Goal: Task Accomplishment & Management: Complete application form

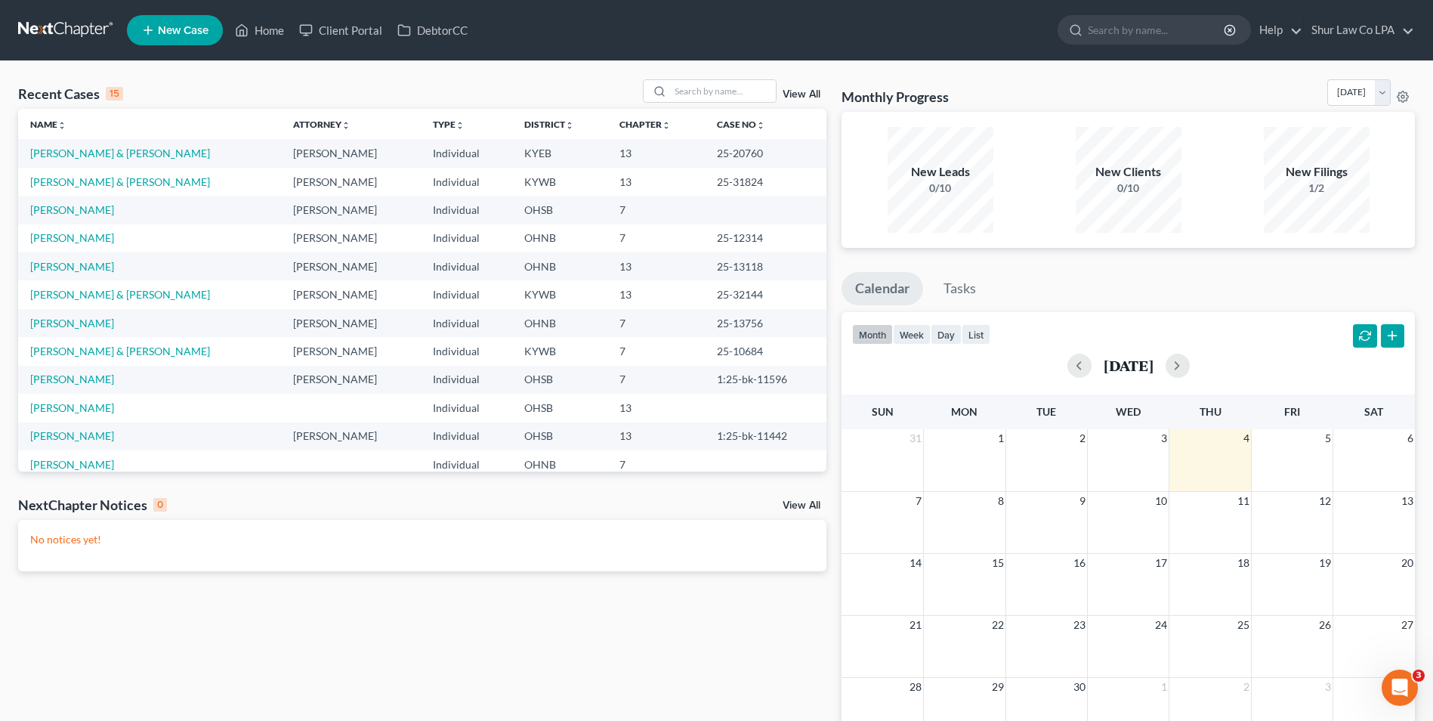
drag, startPoint x: 0, startPoint y: 0, endPoint x: 76, endPoint y: 34, distance: 82.8
click at [76, 34] on link at bounding box center [66, 30] width 97 height 27
click at [356, 32] on link "Client Portal" at bounding box center [341, 30] width 98 height 27
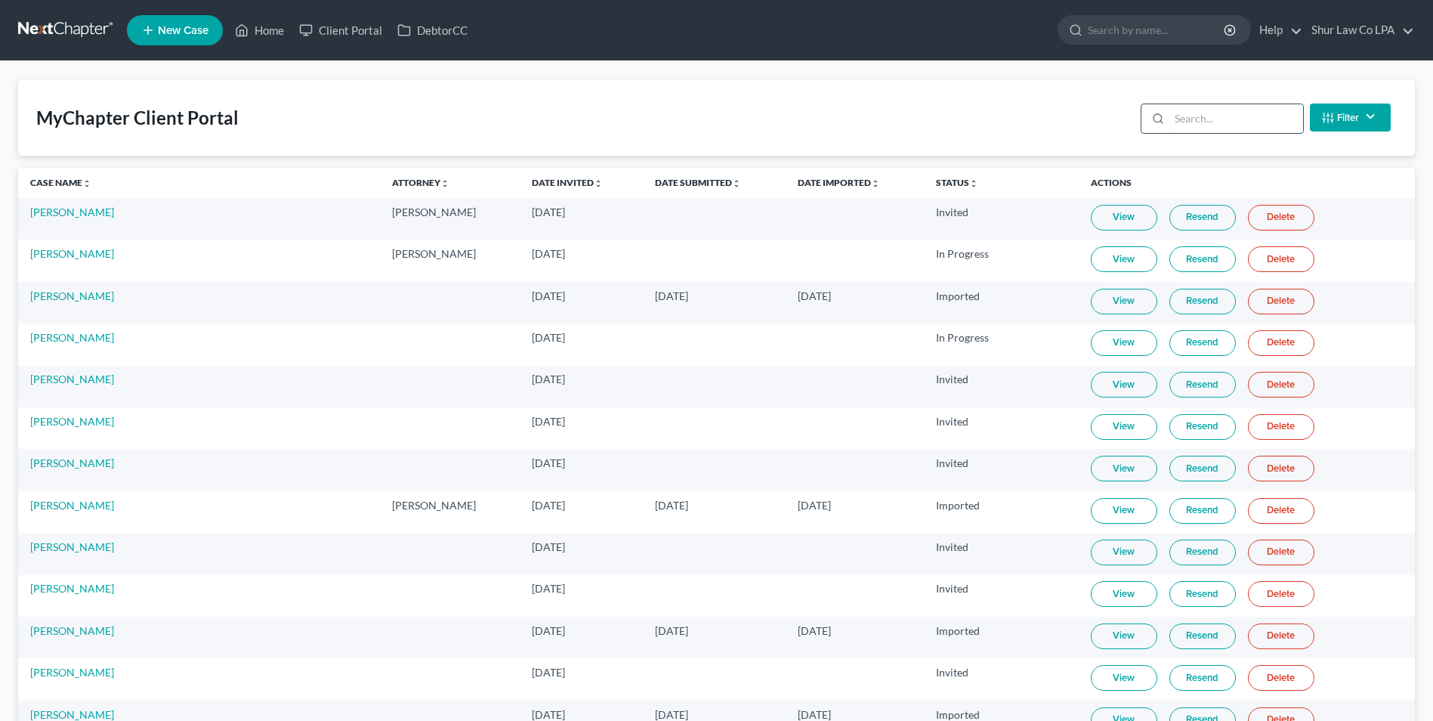
click at [1265, 114] on input "search" at bounding box center [1236, 118] width 134 height 29
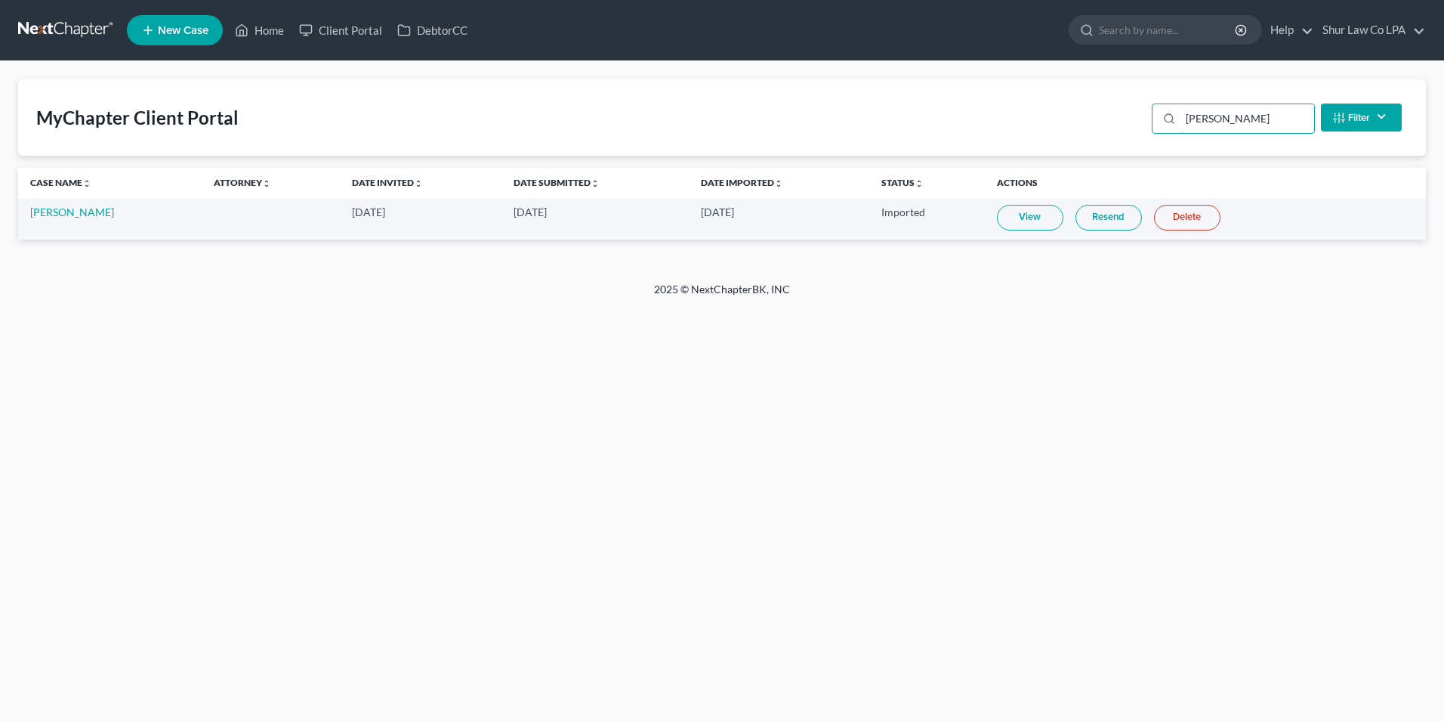
type input "bowen"
click at [46, 22] on link at bounding box center [66, 30] width 97 height 27
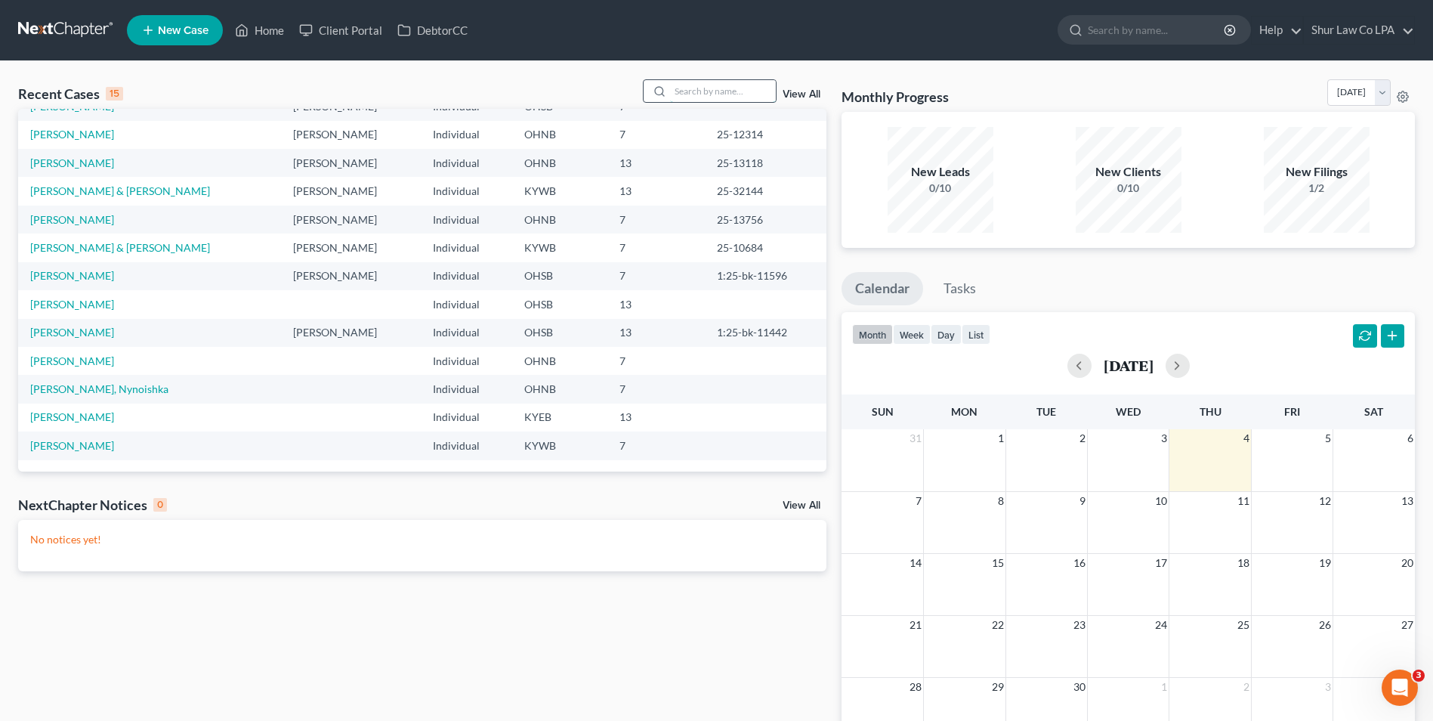
click at [692, 85] on input "search" at bounding box center [723, 91] width 106 height 22
type input "bowen"
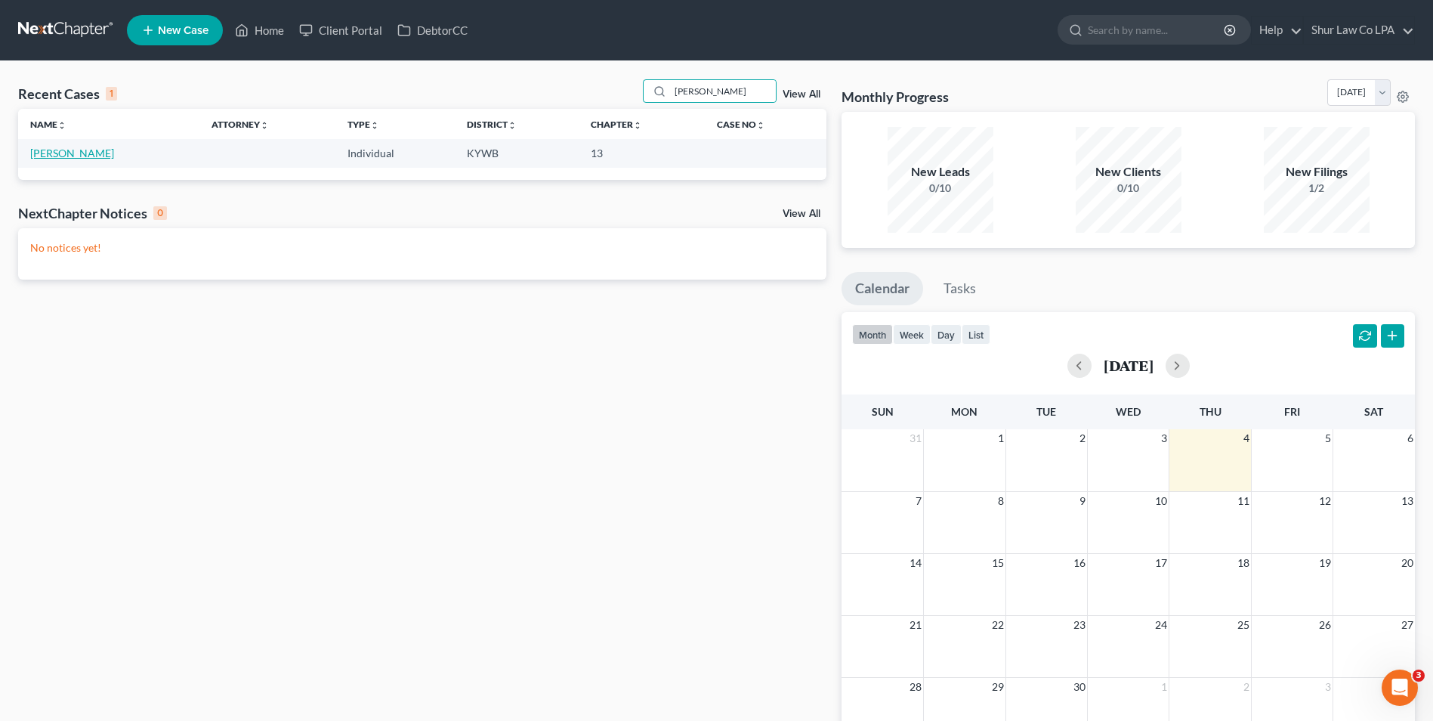
click at [84, 148] on link "Bowen, Cornelius" at bounding box center [72, 153] width 84 height 13
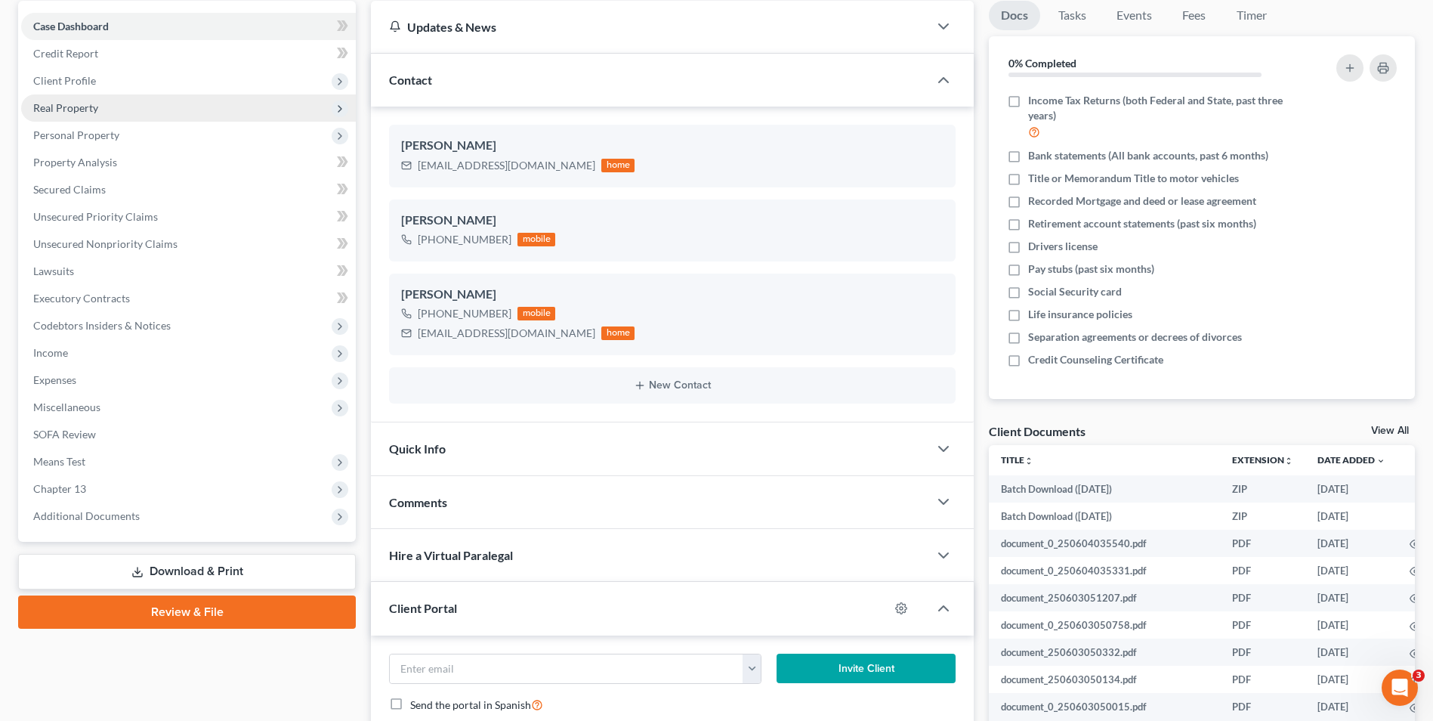
scroll to position [151, 0]
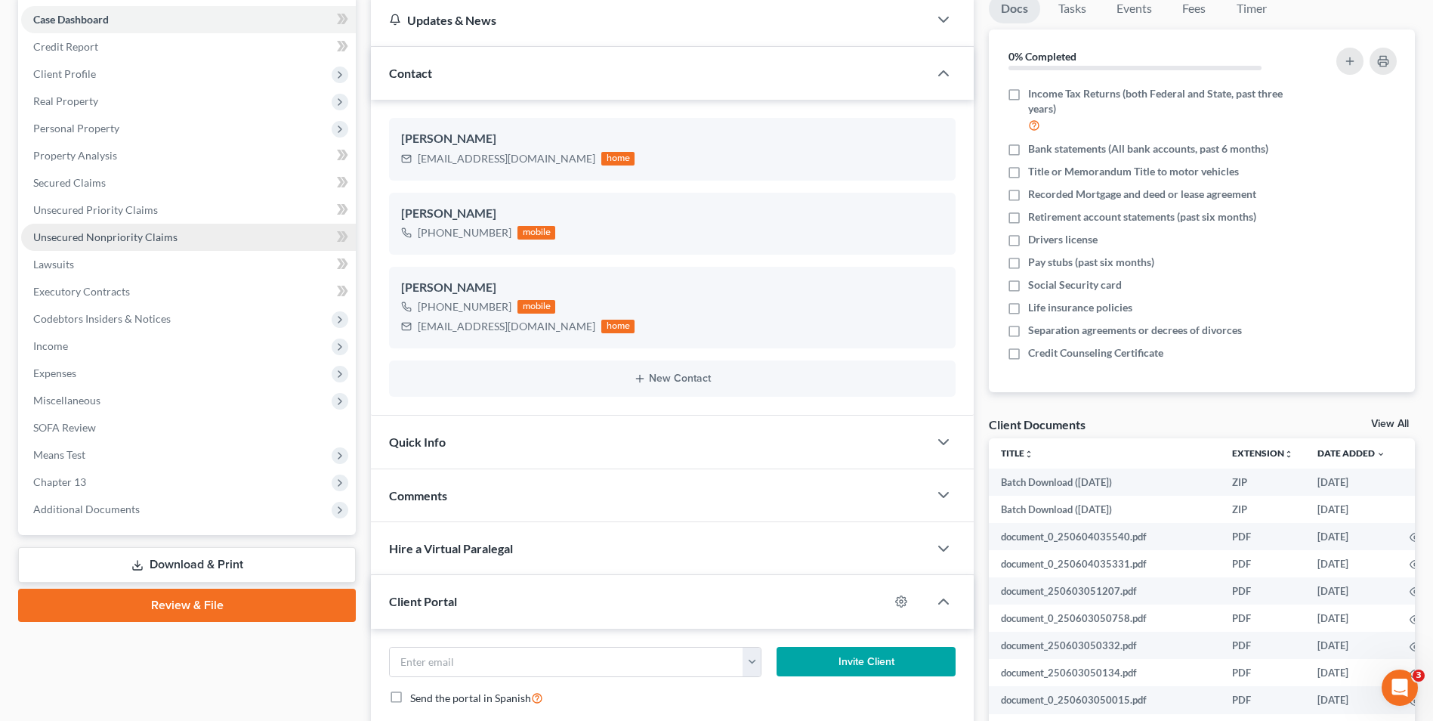
click at [100, 232] on span "Unsecured Nonpriority Claims" at bounding box center [105, 236] width 144 height 13
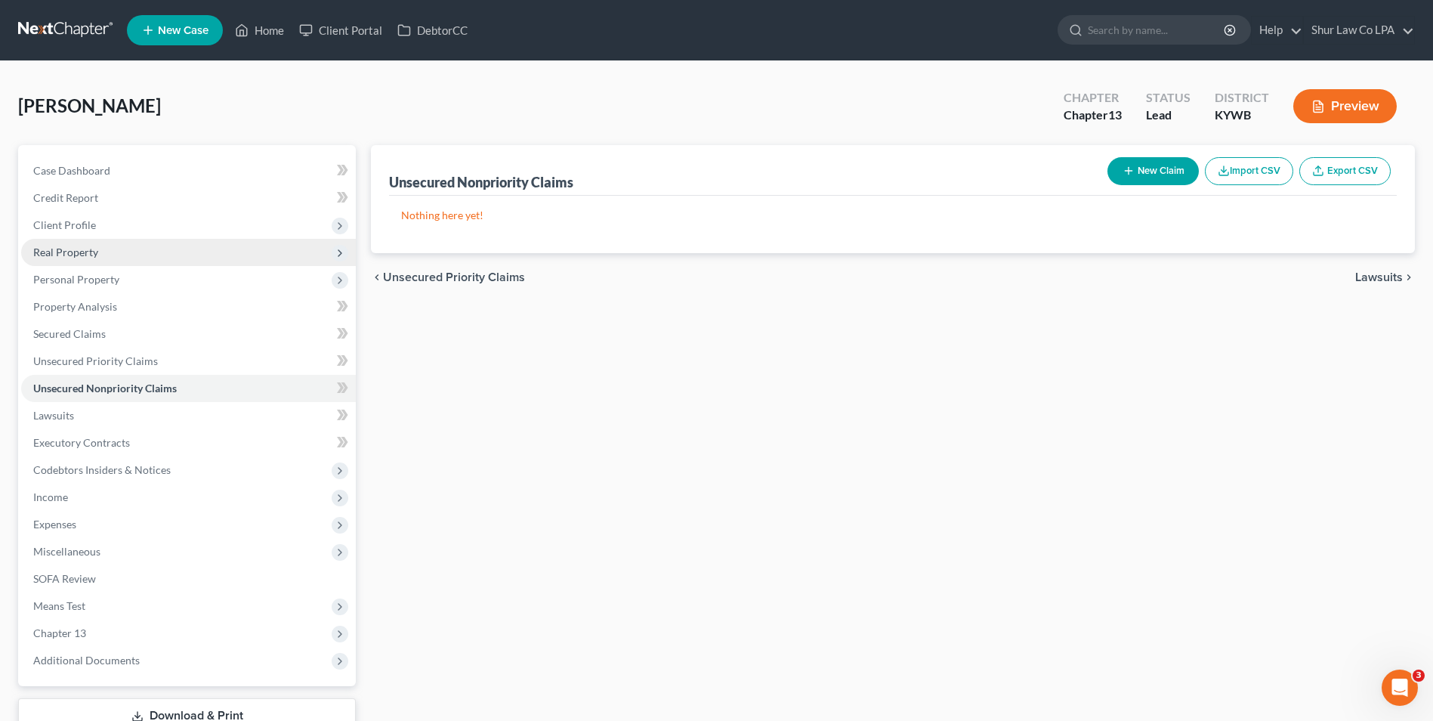
click at [90, 249] on span "Real Property" at bounding box center [65, 252] width 65 height 13
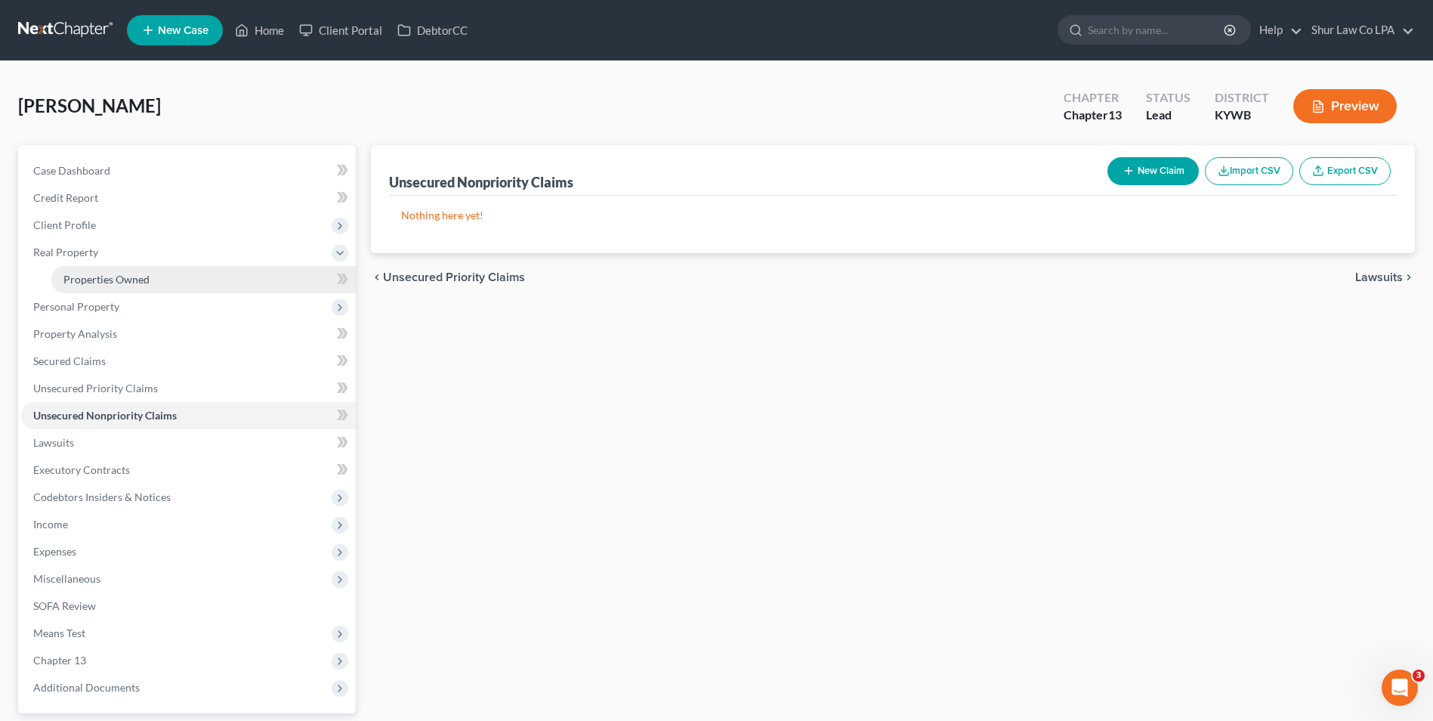
click at [85, 281] on span "Properties Owned" at bounding box center [106, 279] width 86 height 13
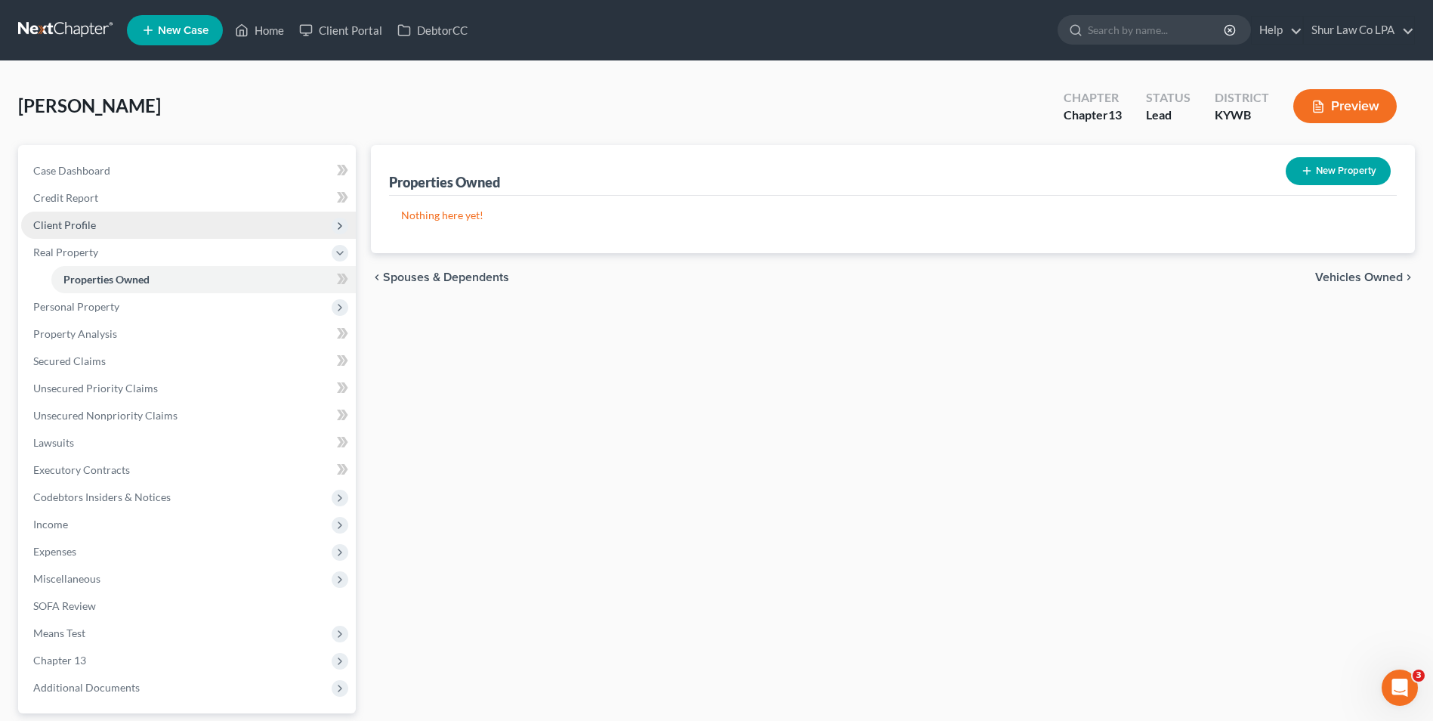
click at [82, 222] on span "Client Profile" at bounding box center [64, 224] width 63 height 13
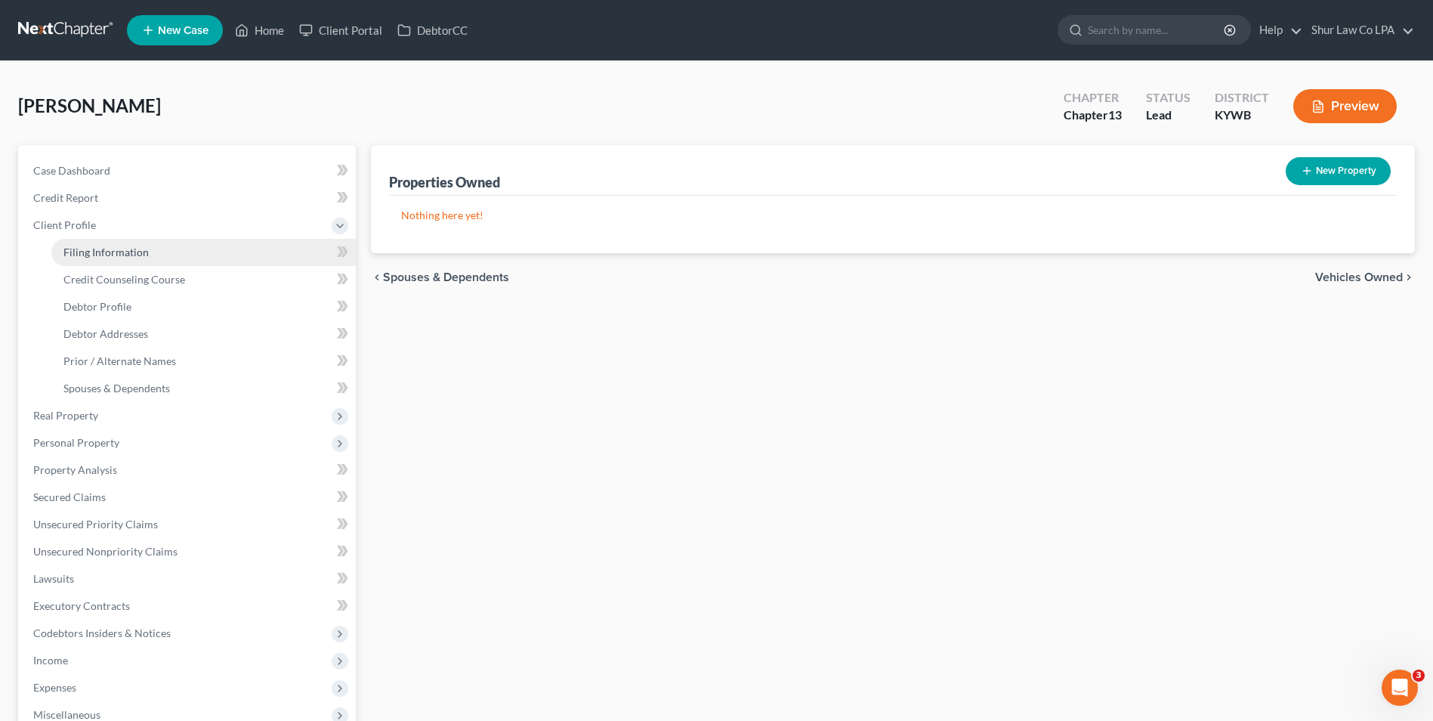
click at [76, 249] on span "Filing Information" at bounding box center [105, 252] width 85 height 13
select select "1"
select select "0"
select select "3"
select select "18"
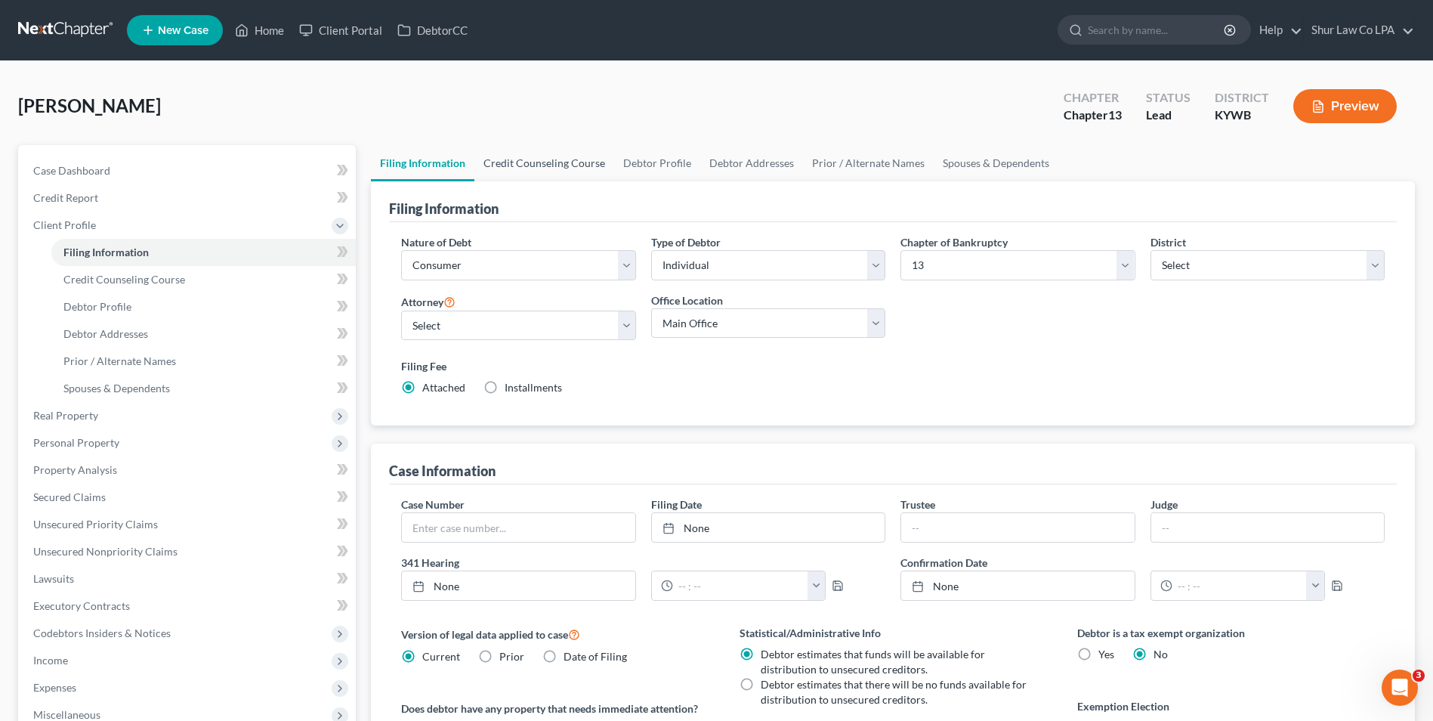
click at [536, 164] on link "Credit Counseling Course" at bounding box center [544, 163] width 140 height 36
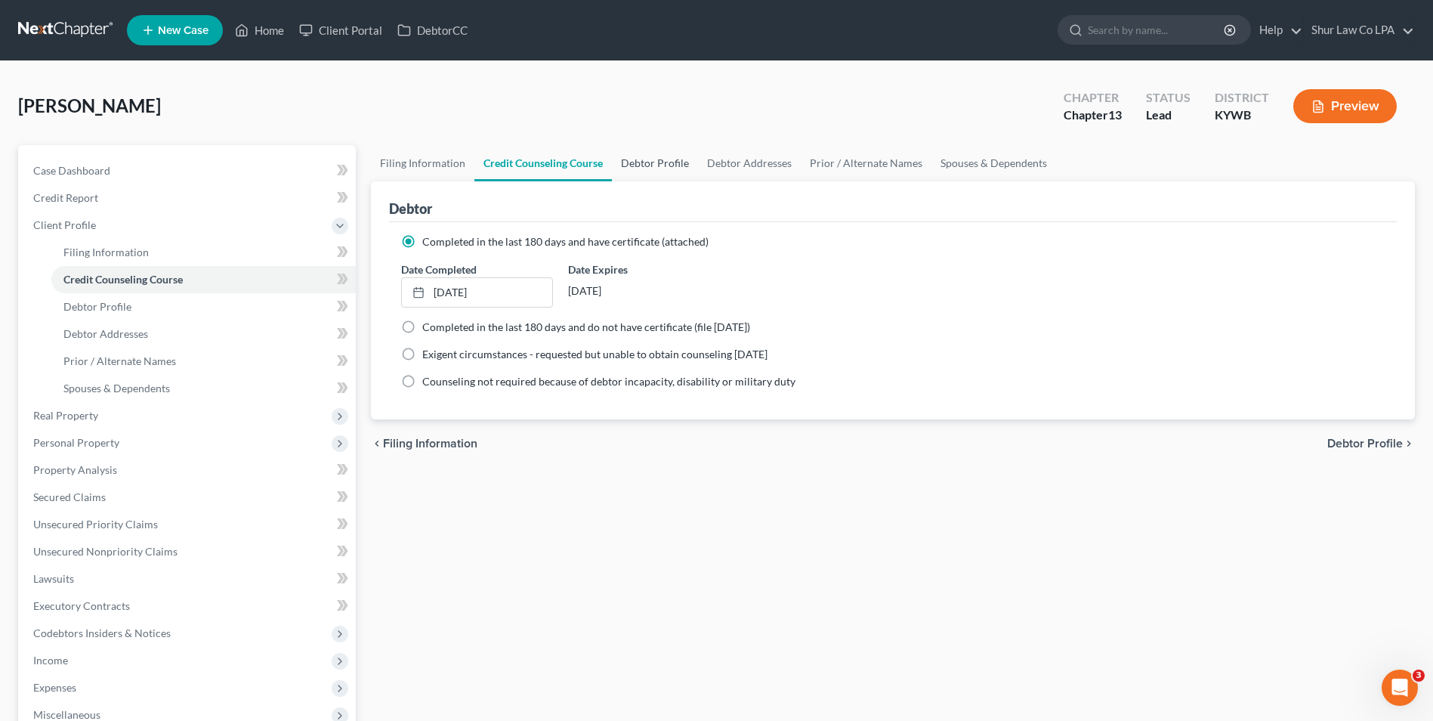
click at [641, 158] on link "Debtor Profile" at bounding box center [655, 163] width 86 height 36
select select "0"
select select "2"
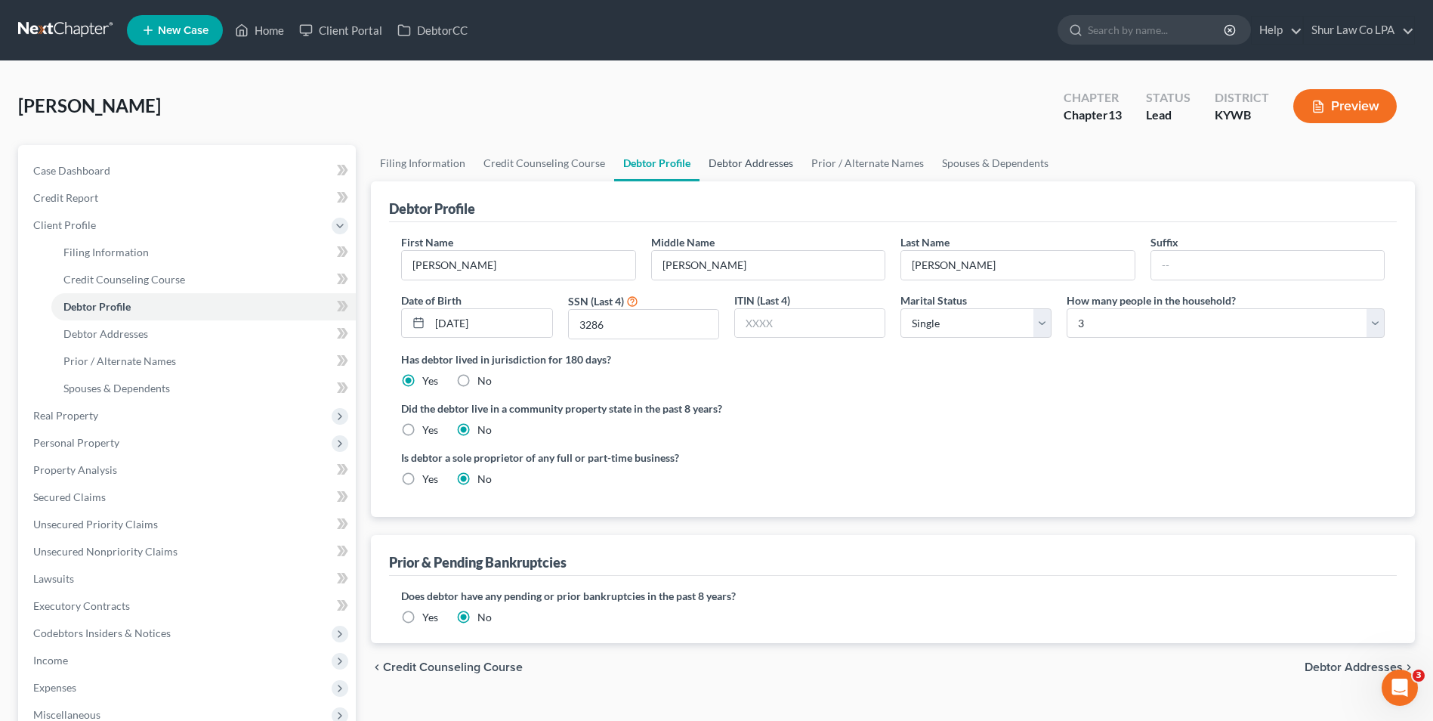
click at [752, 171] on link "Debtor Addresses" at bounding box center [750, 163] width 103 height 36
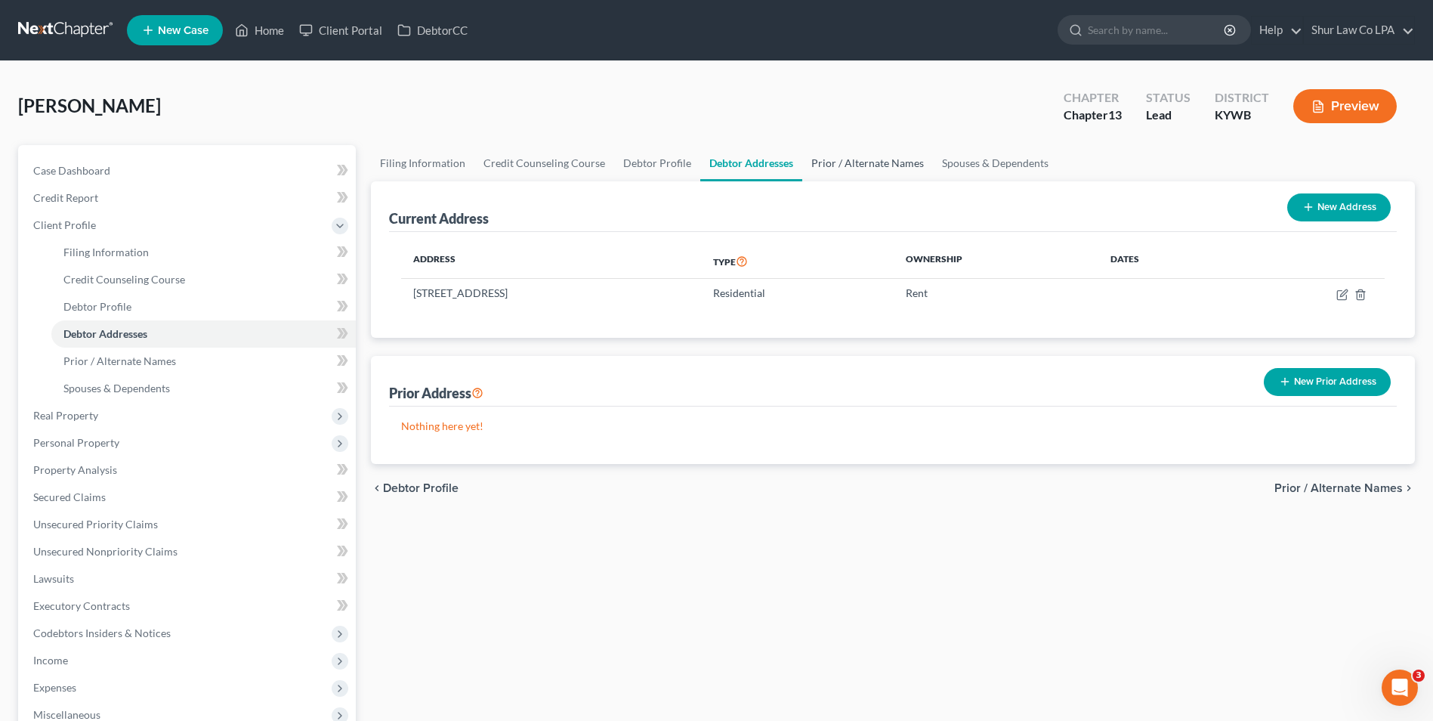
click at [837, 159] on link "Prior / Alternate Names" at bounding box center [867, 163] width 131 height 36
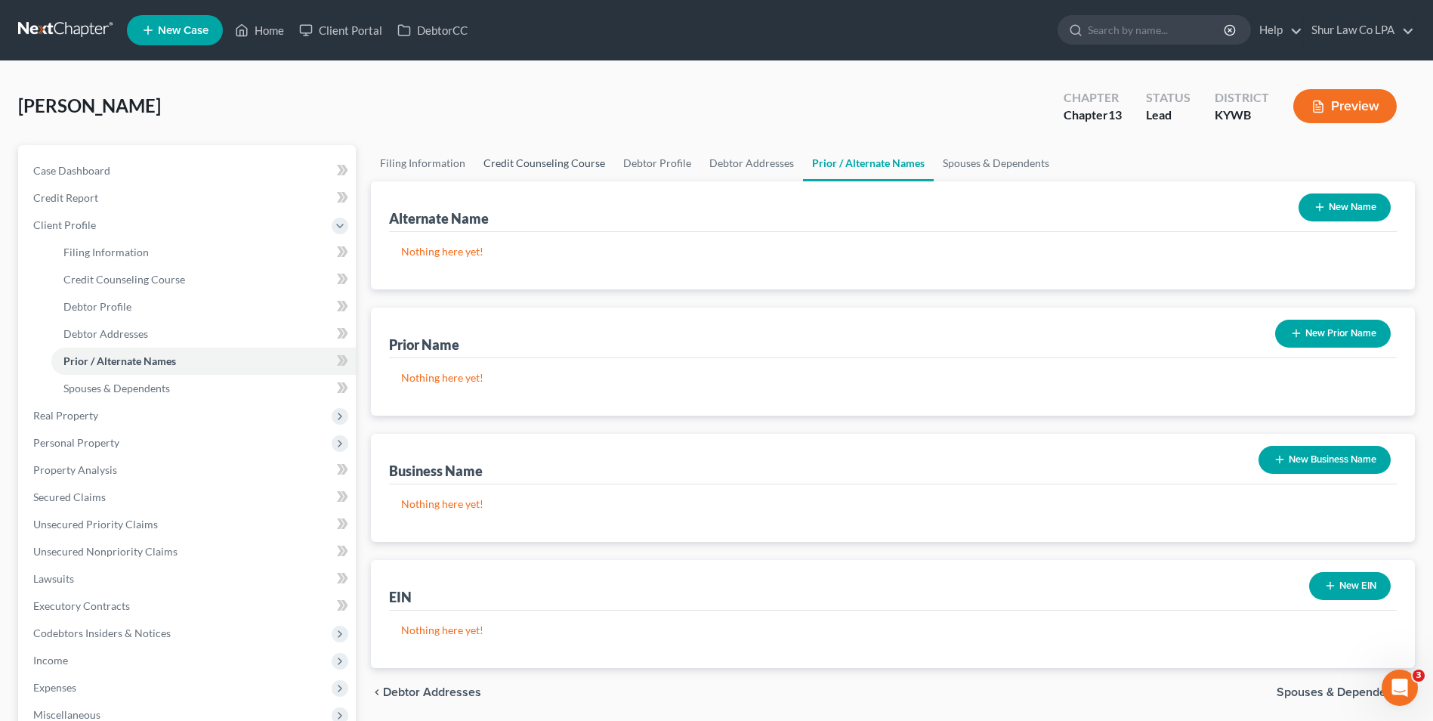
click at [535, 160] on link "Credit Counseling Course" at bounding box center [544, 163] width 140 height 36
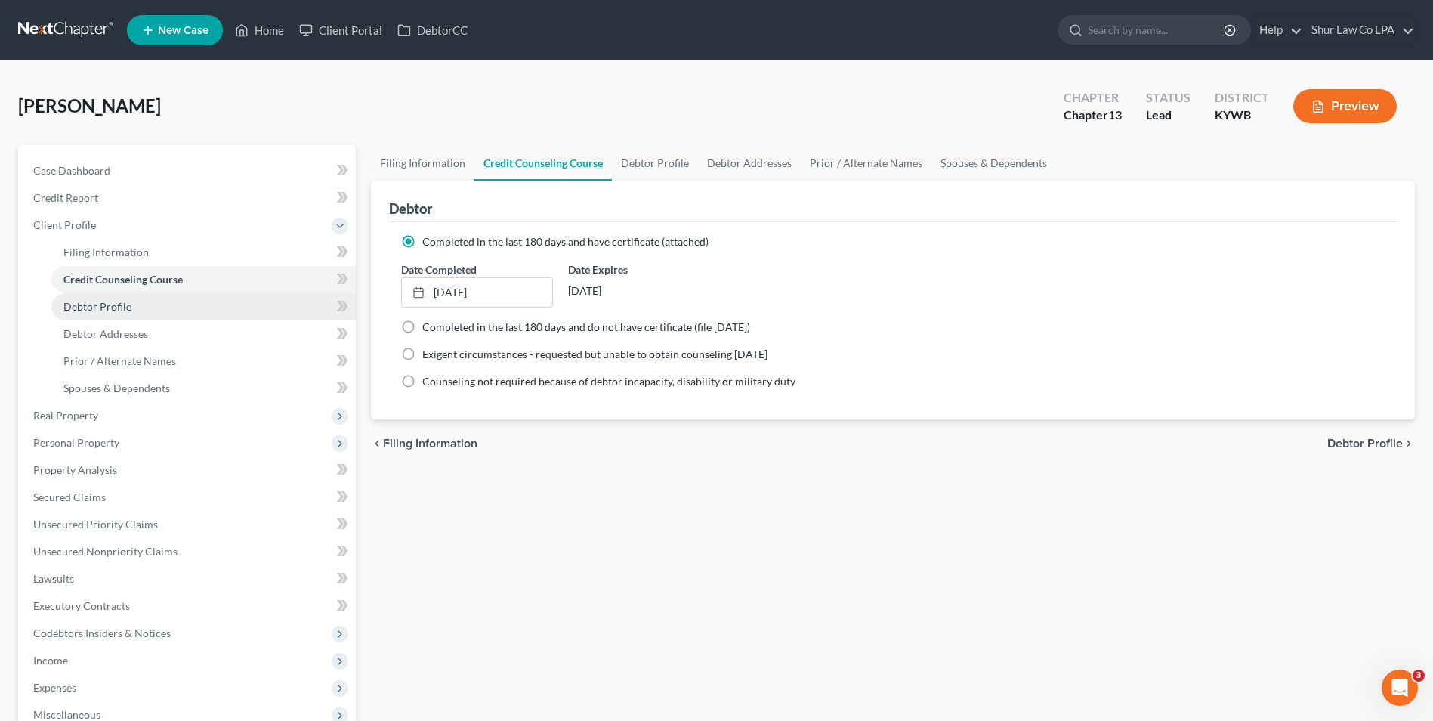
click at [69, 301] on span "Debtor Profile" at bounding box center [97, 306] width 68 height 13
select select "0"
select select "2"
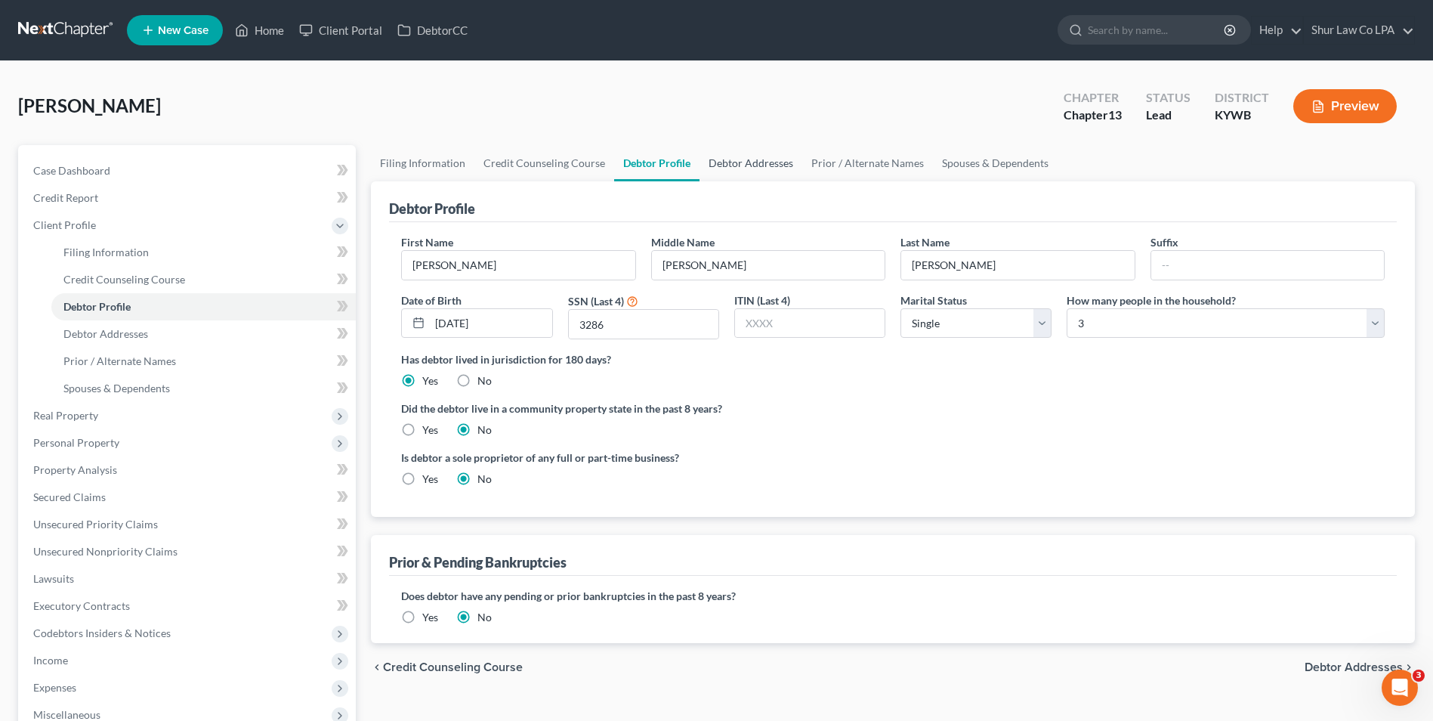
click at [737, 162] on link "Debtor Addresses" at bounding box center [750, 163] width 103 height 36
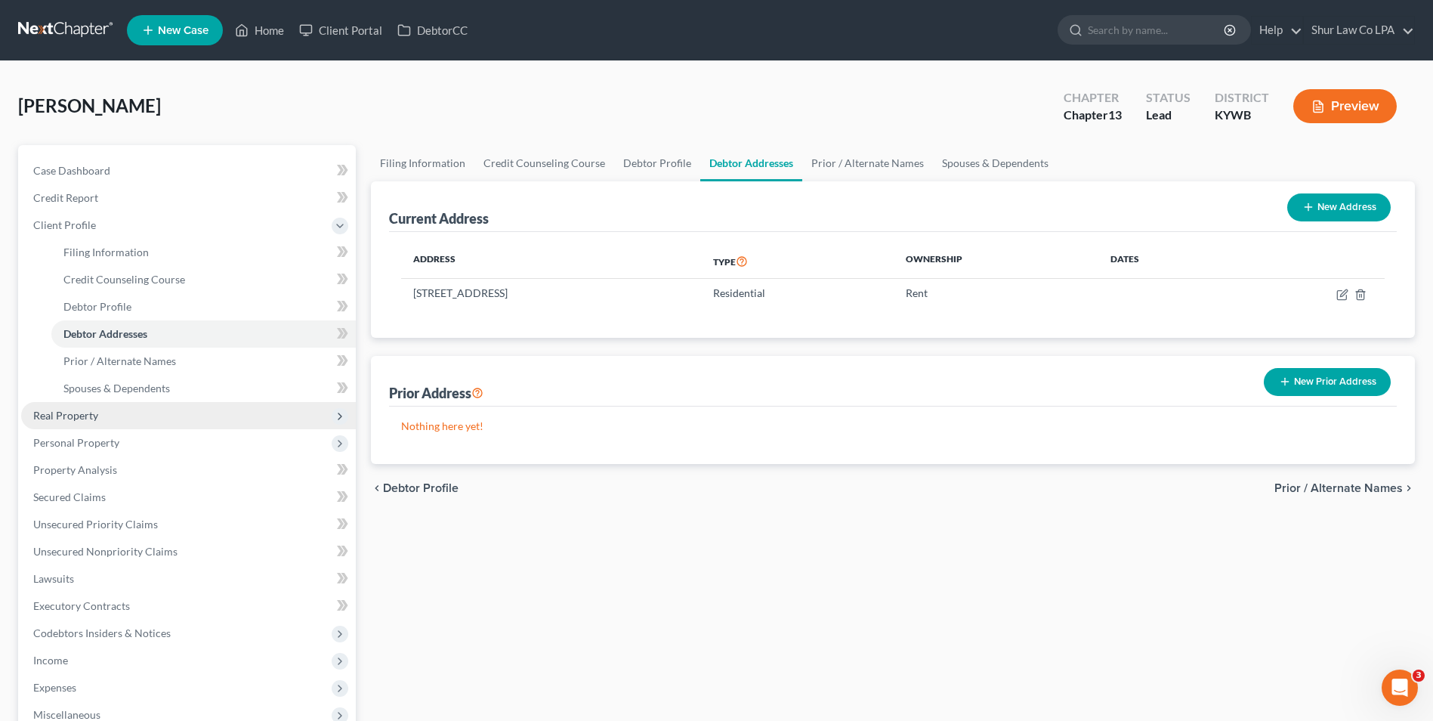
click at [87, 421] on span "Real Property" at bounding box center [65, 415] width 65 height 13
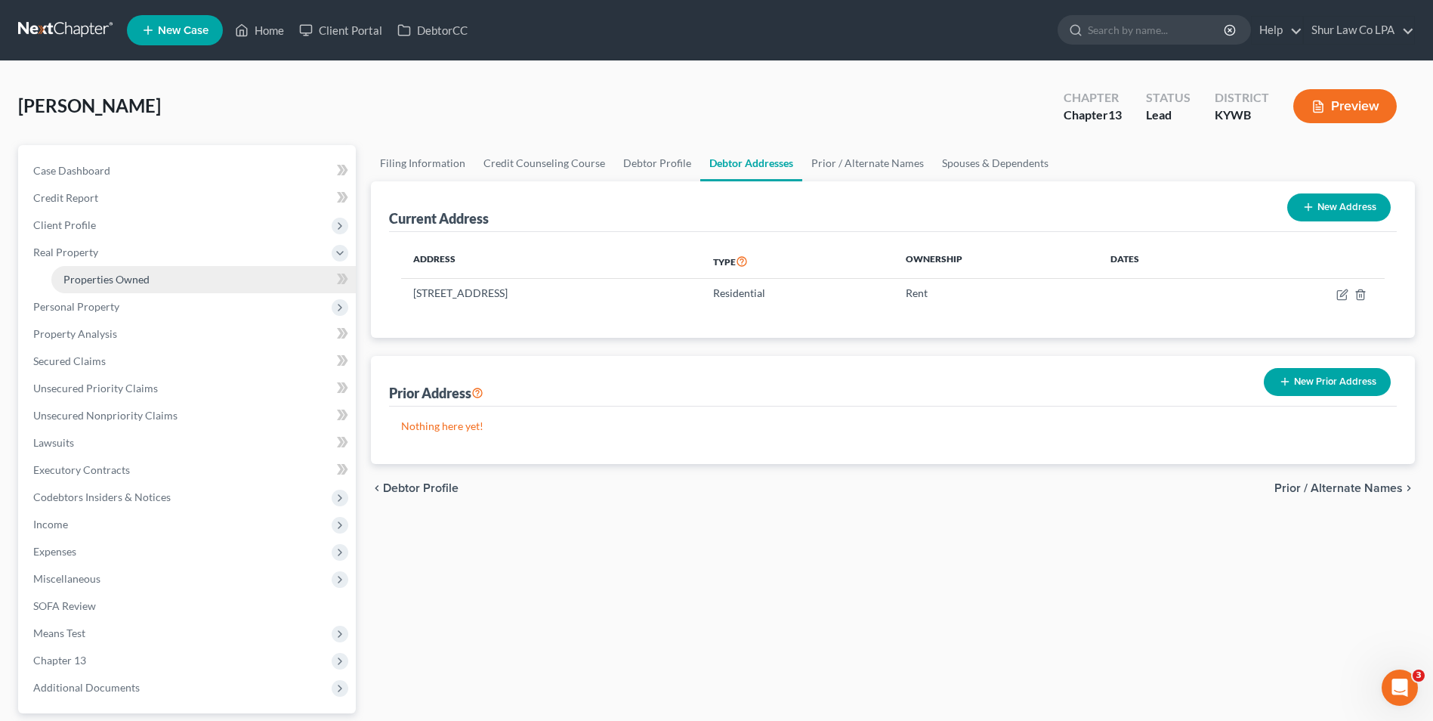
click at [127, 274] on span "Properties Owned" at bounding box center [106, 279] width 86 height 13
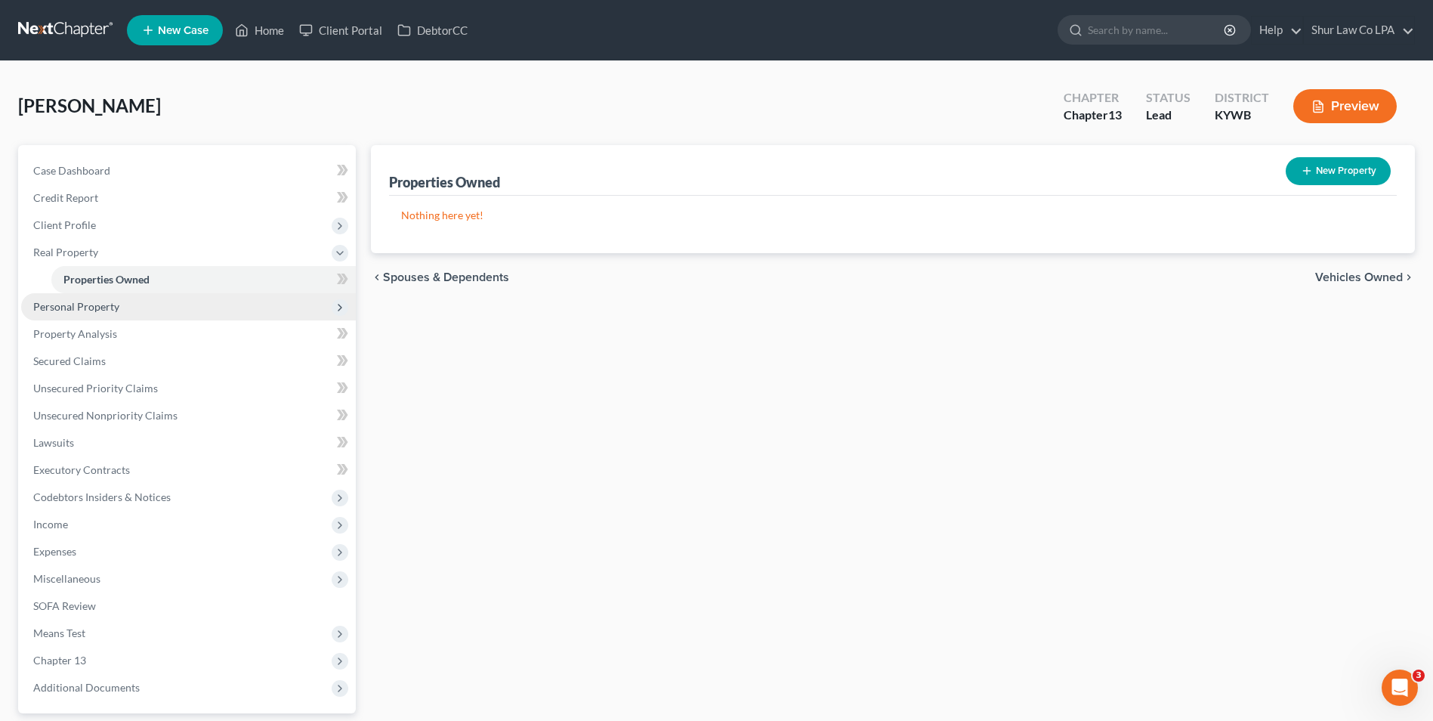
click at [108, 307] on span "Personal Property" at bounding box center [76, 306] width 86 height 13
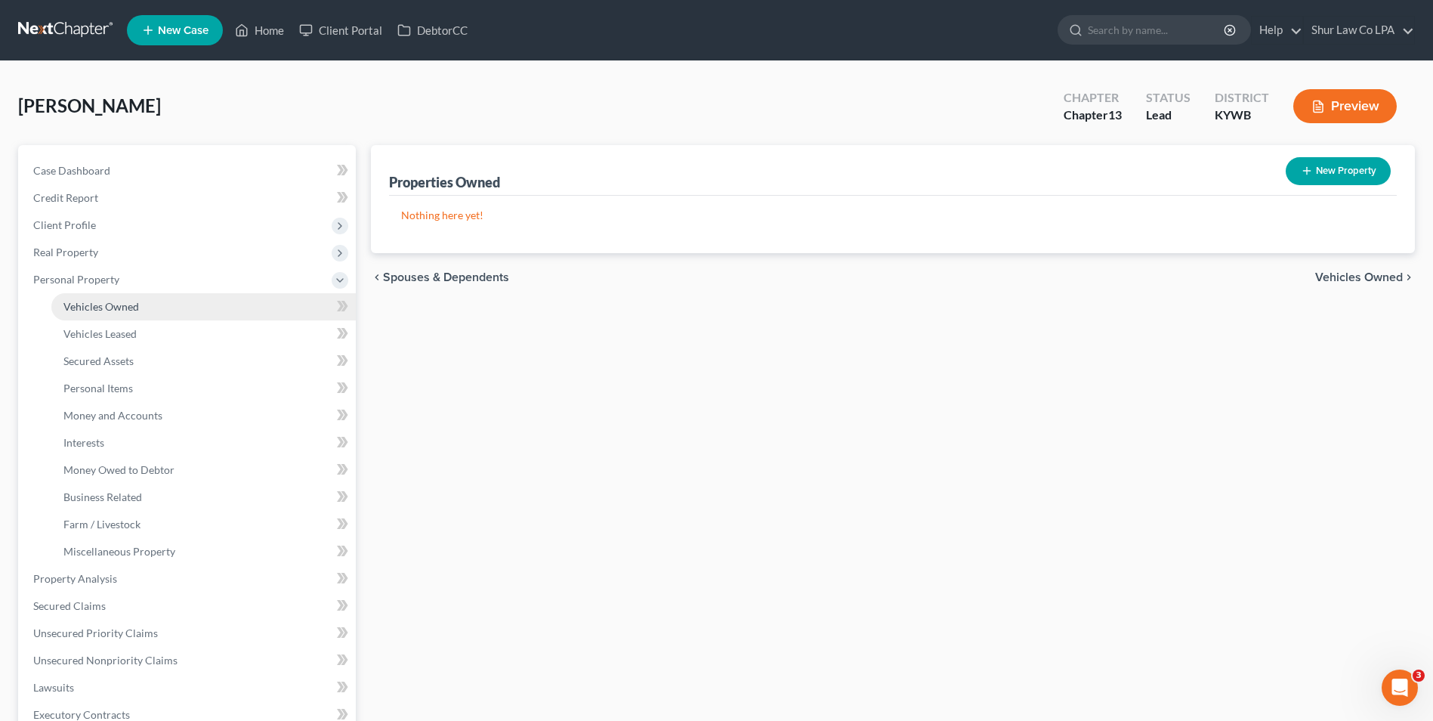
click at [110, 304] on span "Vehicles Owned" at bounding box center [101, 306] width 76 height 13
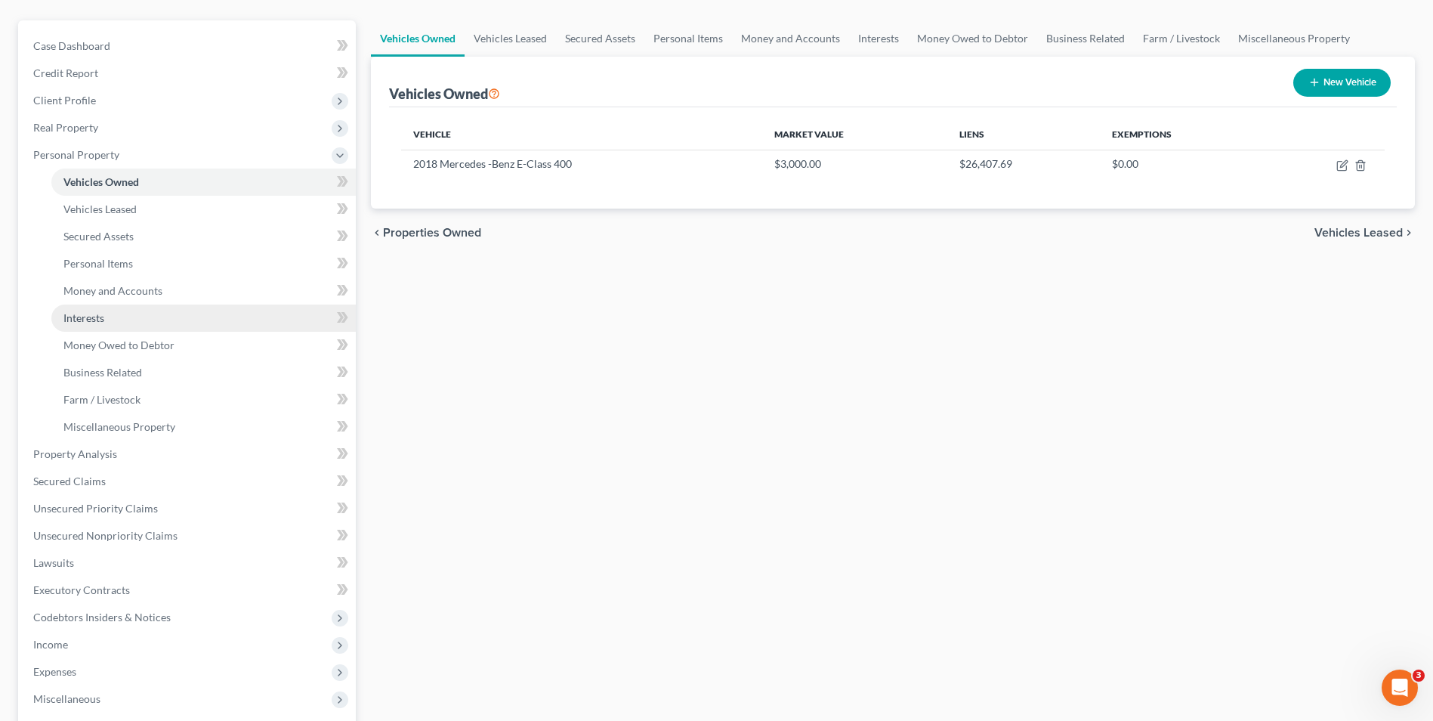
scroll to position [151, 0]
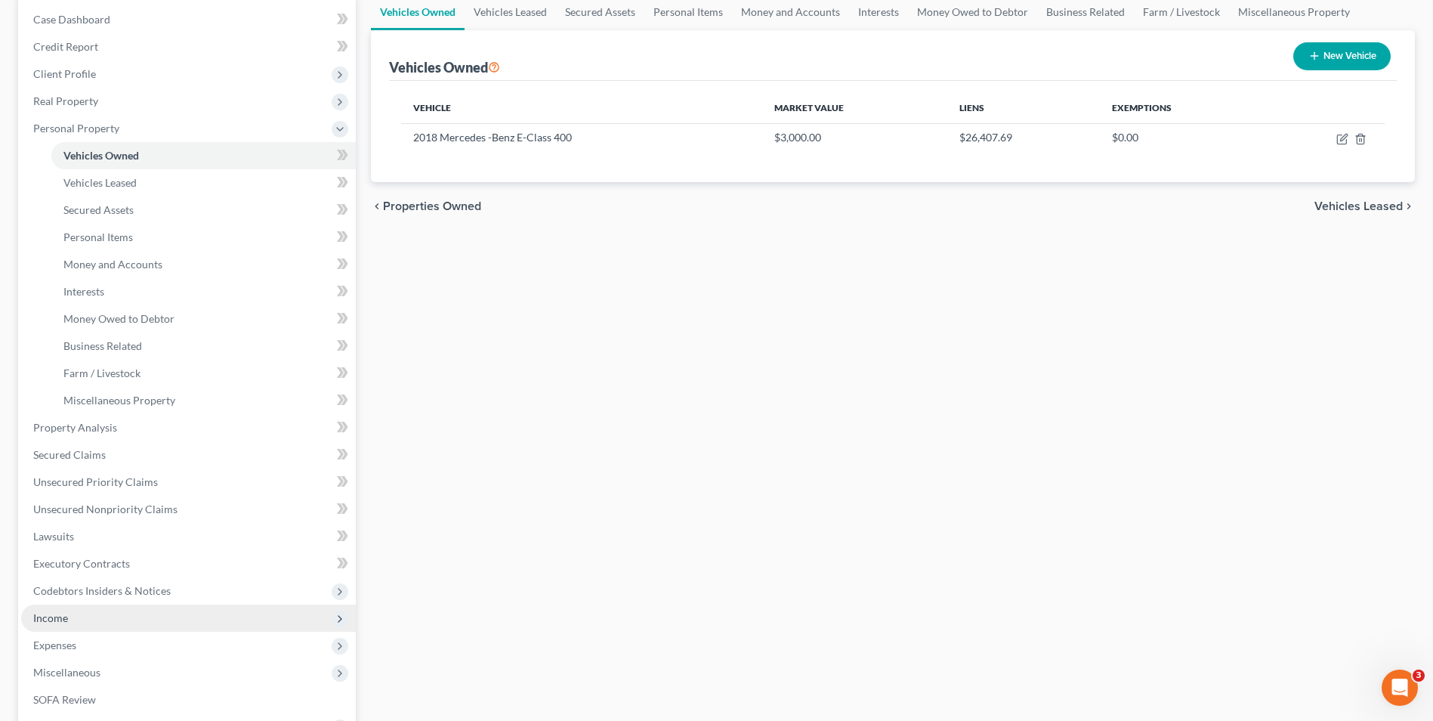
click at [69, 610] on span "Income" at bounding box center [188, 617] width 335 height 27
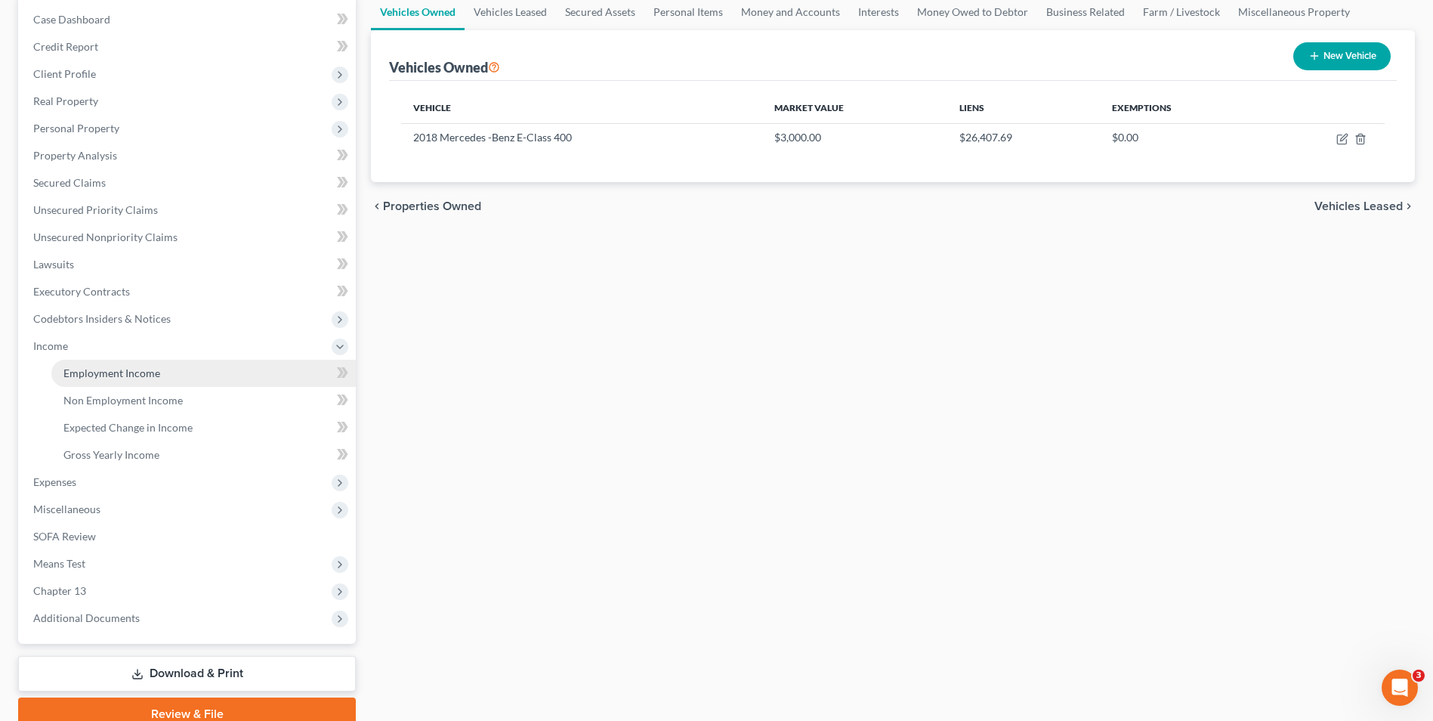
click at [107, 364] on link "Employment Income" at bounding box center [203, 373] width 304 height 27
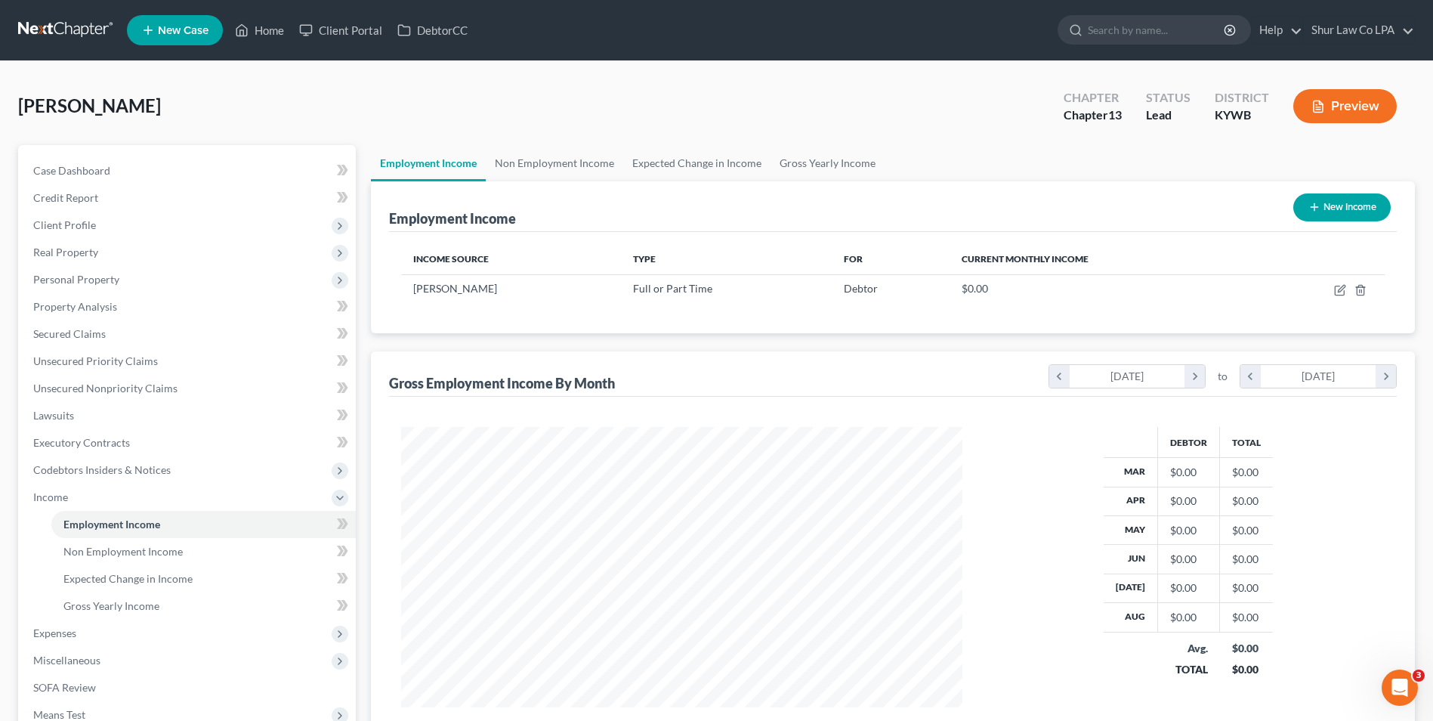
click at [58, 27] on link at bounding box center [66, 30] width 97 height 27
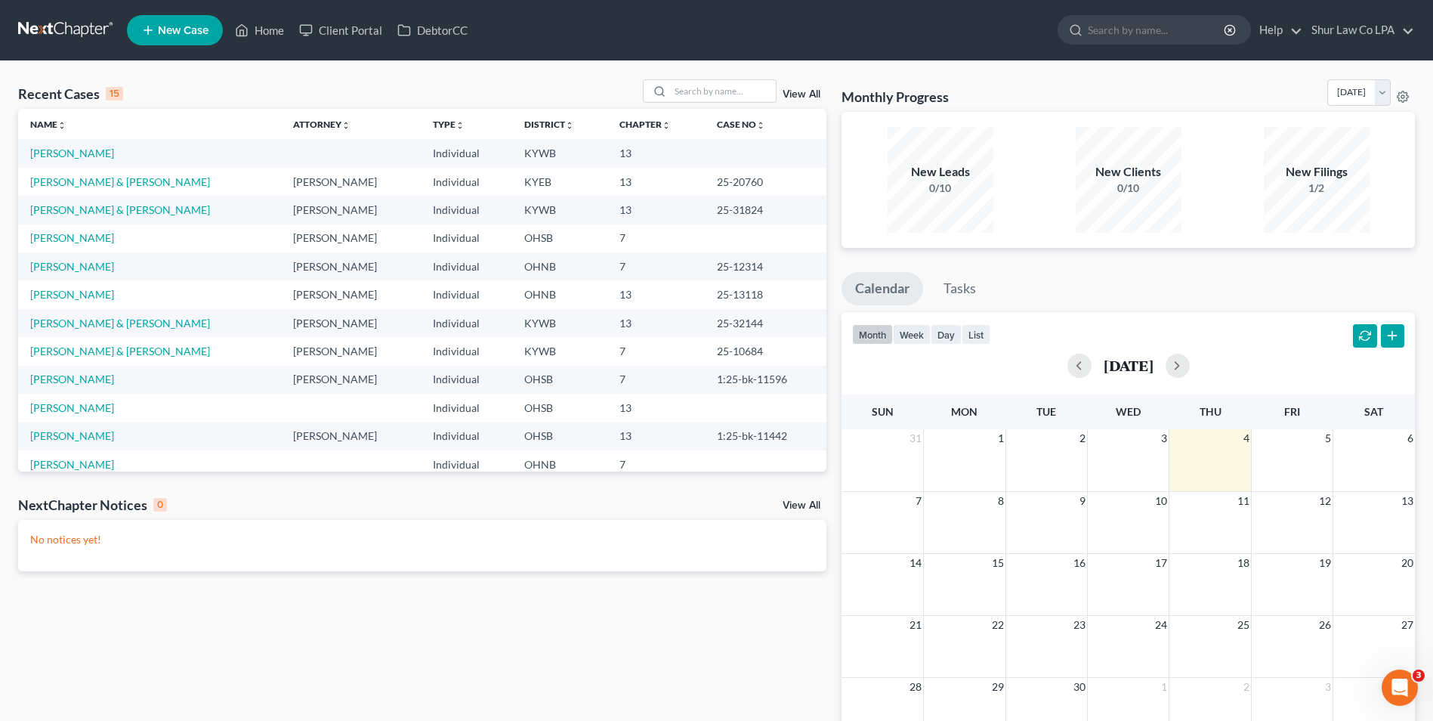
click at [50, 27] on link at bounding box center [66, 30] width 97 height 27
click at [693, 96] on input "search" at bounding box center [723, 91] width 106 height 22
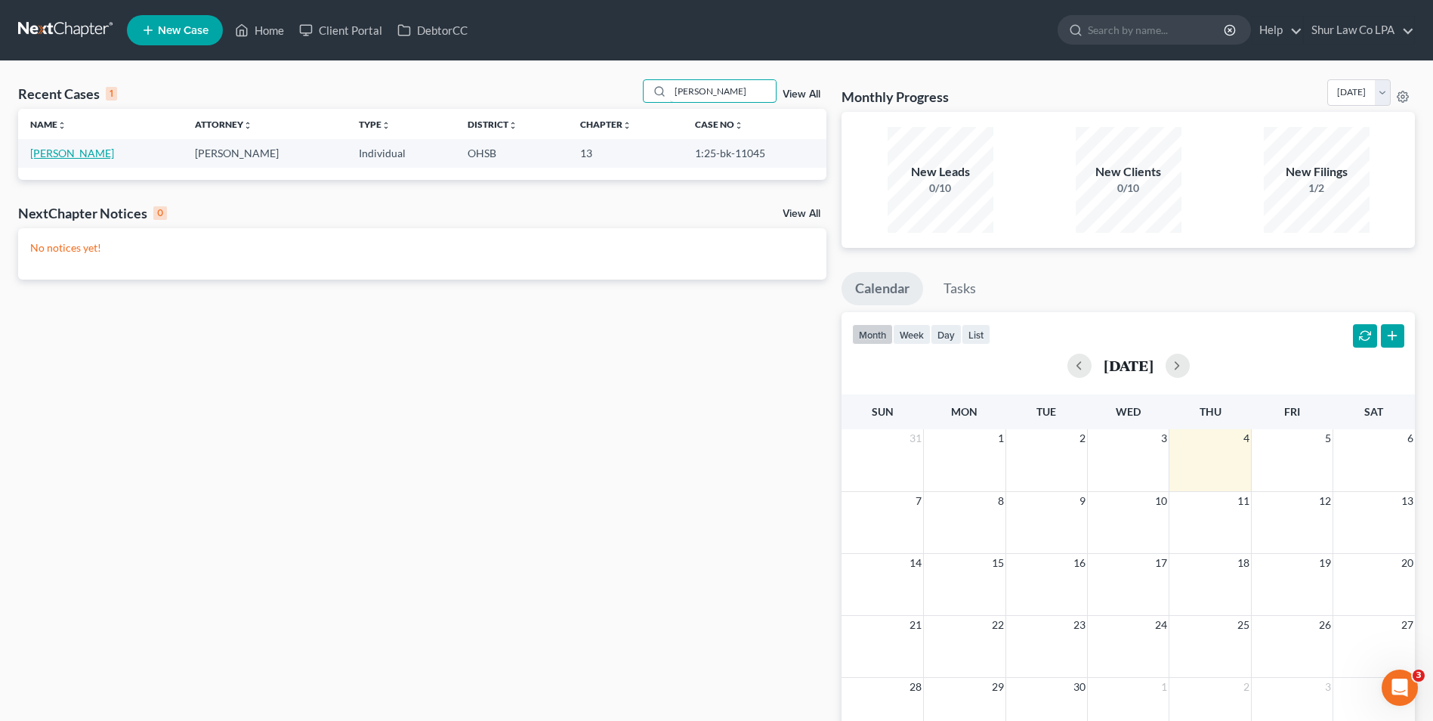
type input "[PERSON_NAME]"
click at [84, 152] on link "[PERSON_NAME]" at bounding box center [72, 153] width 84 height 13
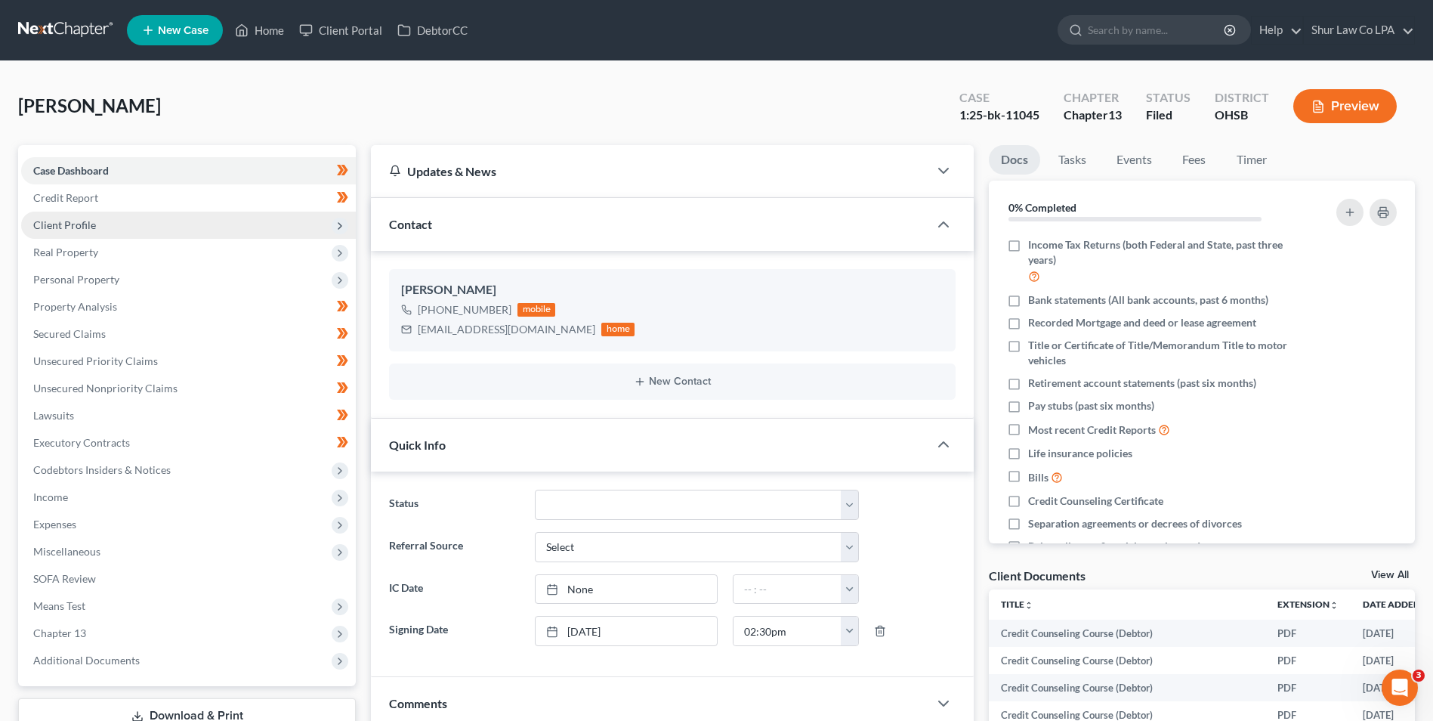
click at [74, 227] on span "Client Profile" at bounding box center [64, 224] width 63 height 13
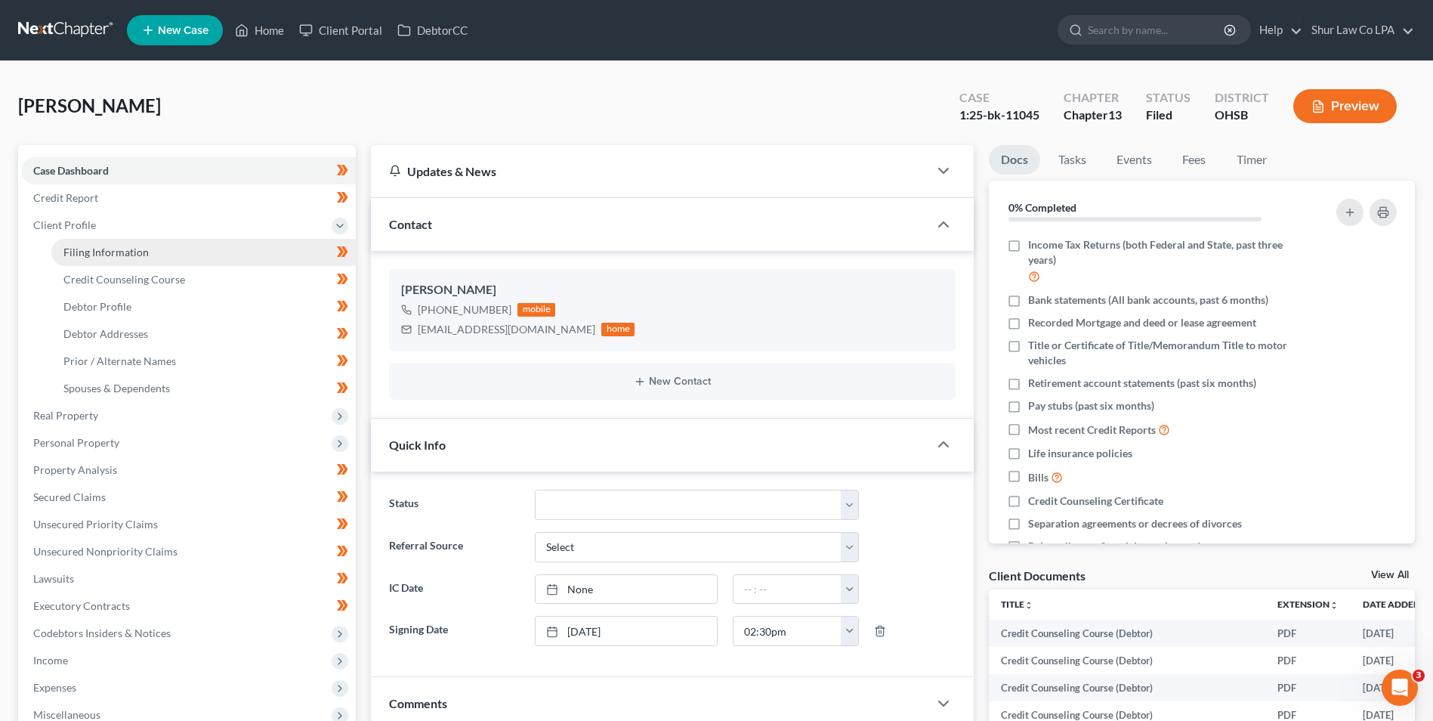
click at [76, 253] on span "Filing Information" at bounding box center [105, 252] width 85 height 13
select select "1"
select select "0"
select select "3"
select select "36"
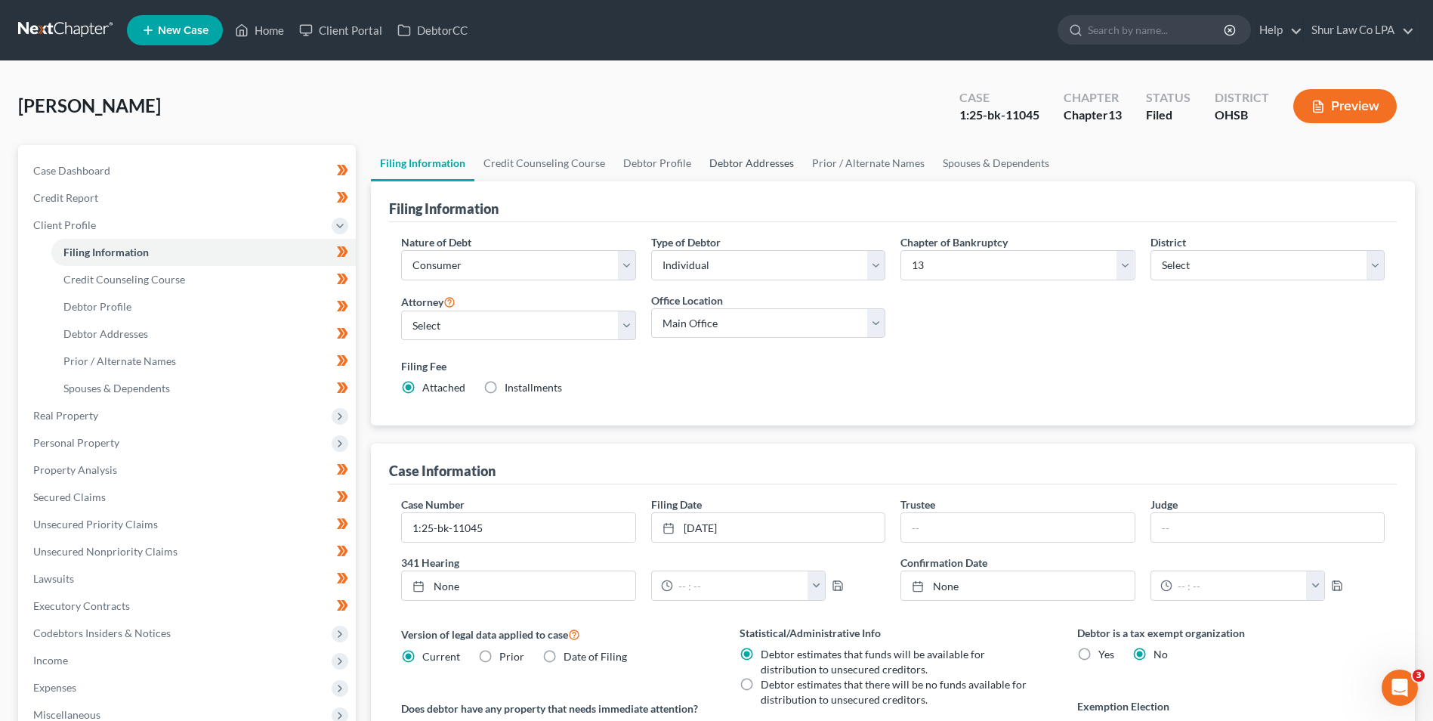
click at [731, 162] on link "Debtor Addresses" at bounding box center [751, 163] width 103 height 36
